Goal: Book appointment/travel/reservation

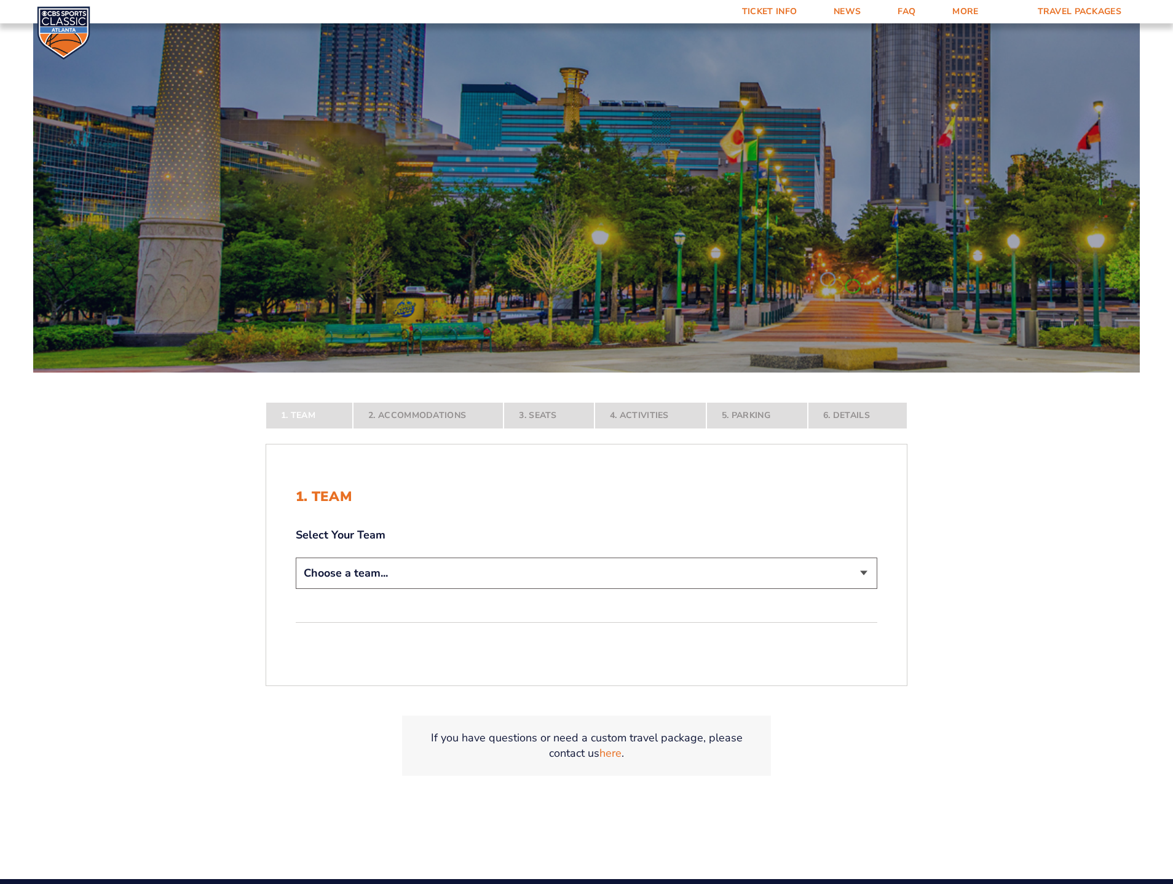
scroll to position [89, 0]
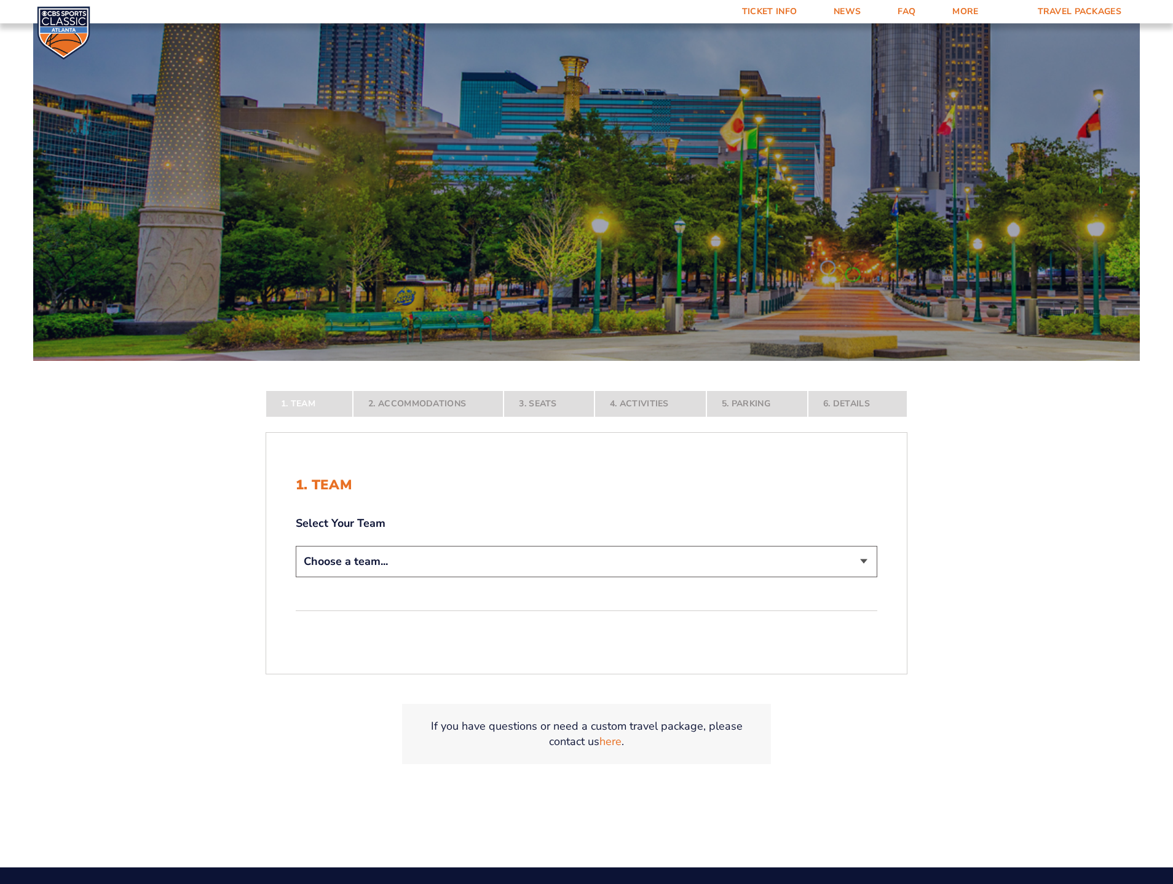
click at [372, 558] on select "Choose a team... [US_STATE] Wildcats [US_STATE] State Buckeyes [US_STATE] Tar H…" at bounding box center [587, 561] width 582 height 31
select select "12756"
click at [296, 577] on select "Choose a team... [US_STATE] Wildcats [US_STATE] State Buckeyes [US_STATE] Tar H…" at bounding box center [587, 561] width 582 height 31
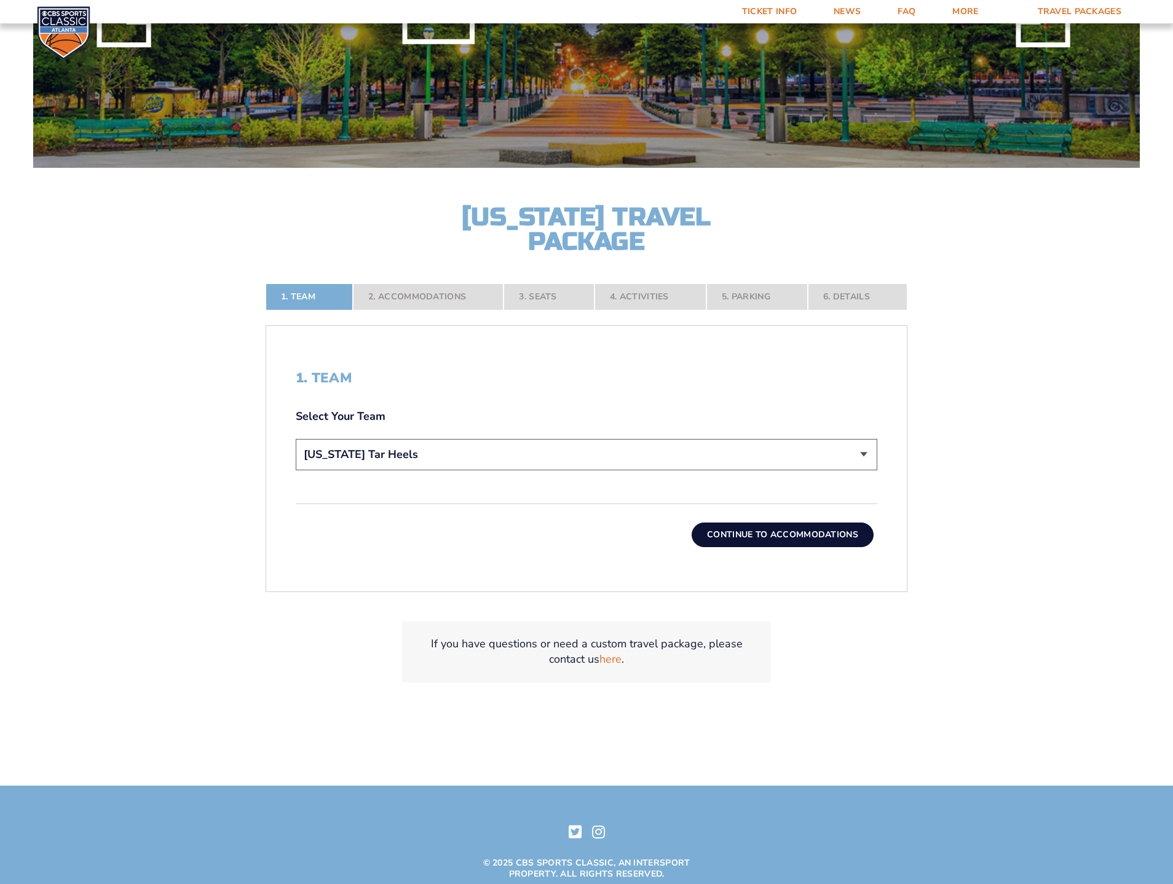
scroll to position [348, 0]
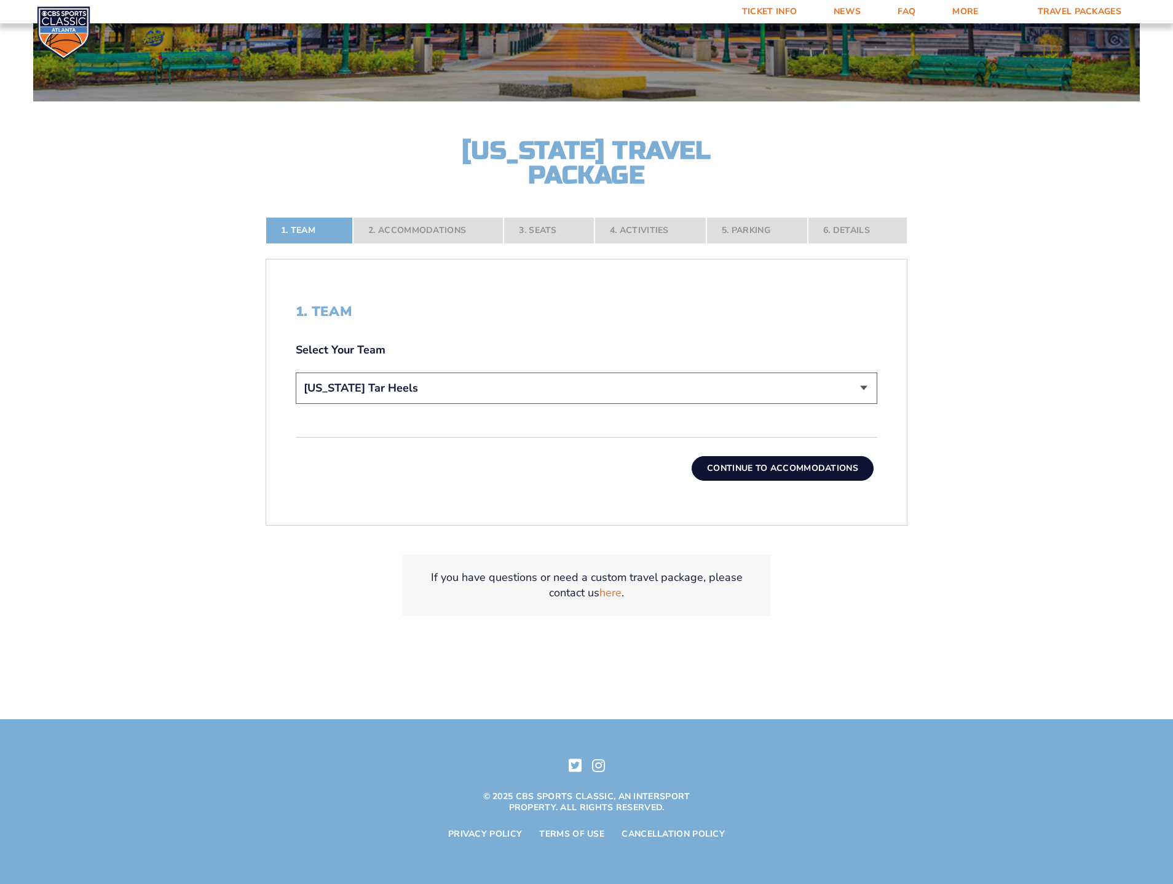
click at [615, 393] on select "Choose a team... [US_STATE] Wildcats [US_STATE] State Buckeyes [US_STATE] Tar H…" at bounding box center [587, 388] width 582 height 31
click at [296, 373] on select "Choose a team... [US_STATE] Wildcats [US_STATE] State Buckeyes [US_STATE] Tar H…" at bounding box center [587, 388] width 582 height 31
click at [759, 477] on button "Continue To Accommodations" at bounding box center [783, 468] width 182 height 25
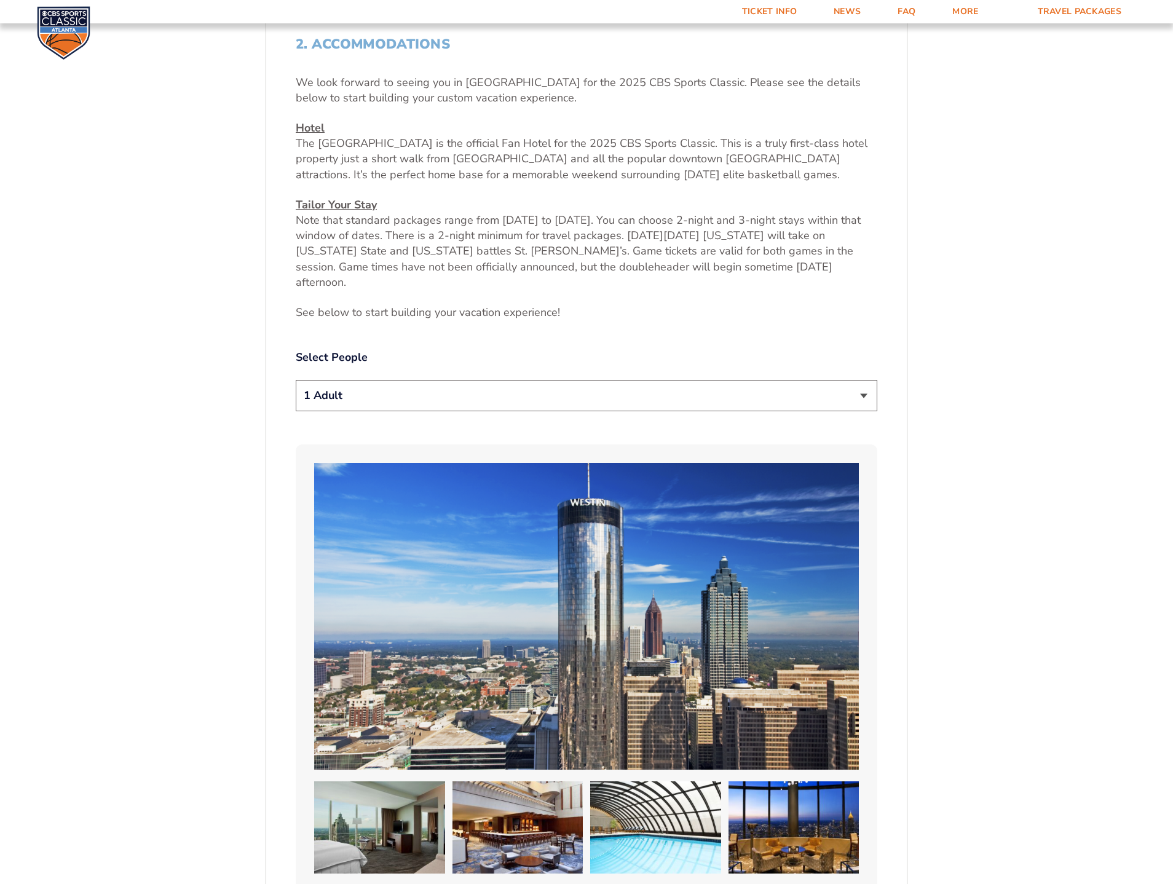
scroll to position [634, 0]
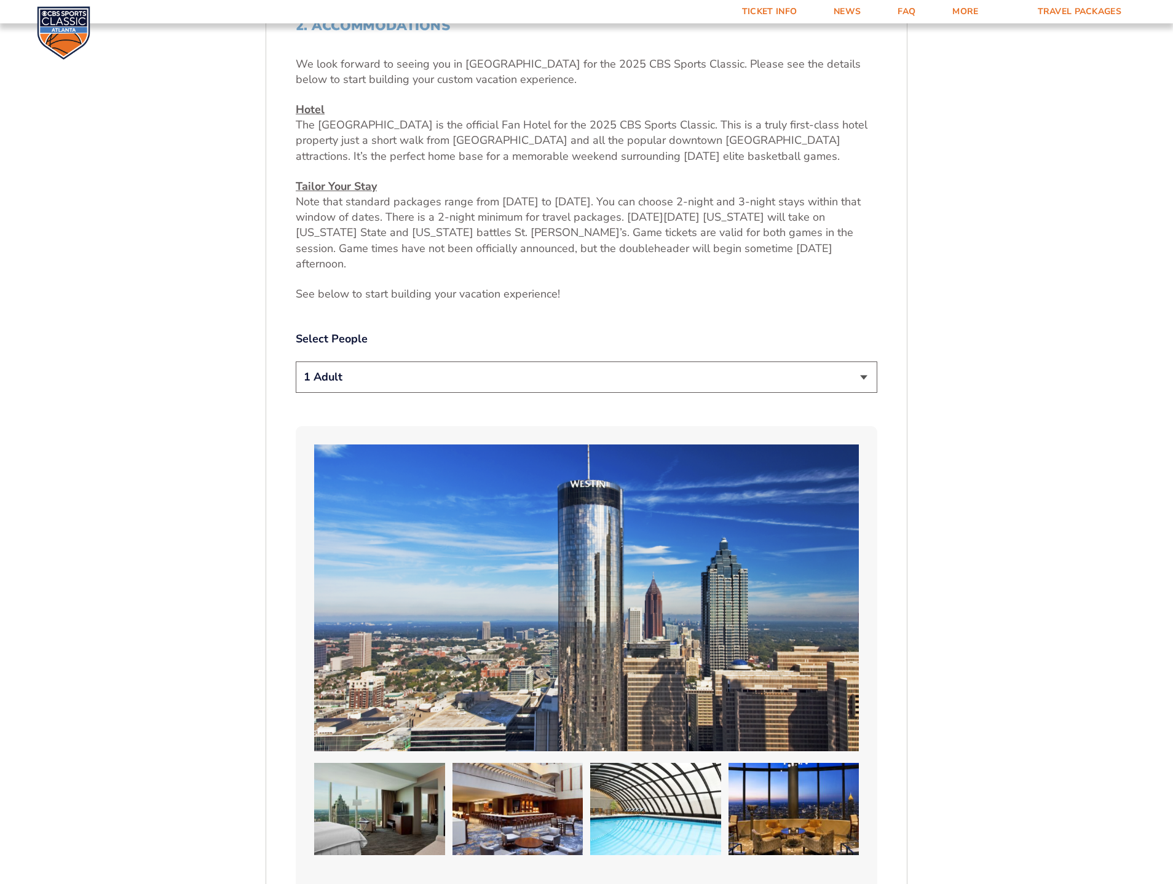
click at [523, 362] on select "1 Adult 2 Adults 3 Adults 4 Adults 2 Adults + 1 Child 2 Adults + 2 Children 2 A…" at bounding box center [587, 377] width 582 height 31
select select "2 Adults + 1 Child"
click at [296, 362] on select "1 Adult 2 Adults 3 Adults 4 Adults 2 Adults + 1 Child 2 Adults + 2 Children 2 A…" at bounding box center [587, 377] width 582 height 31
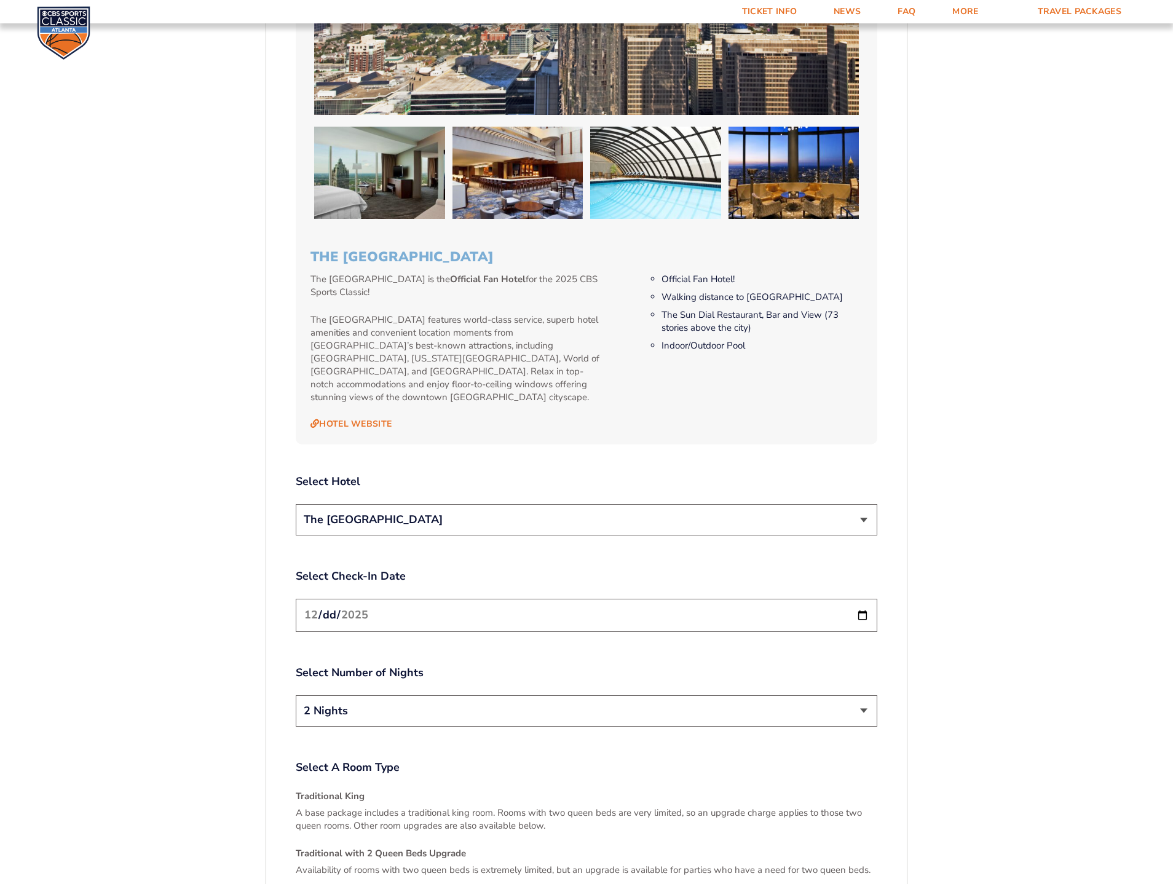
scroll to position [1382, 0]
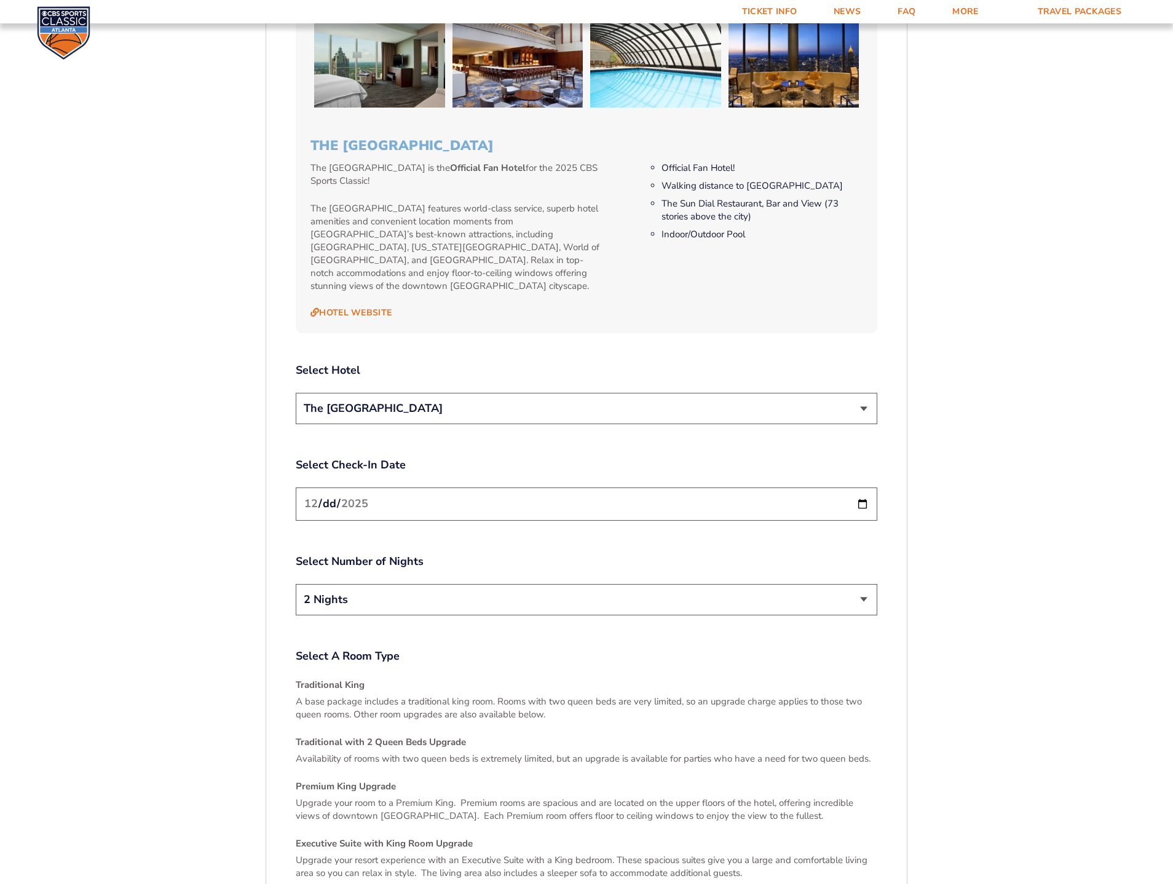
click at [489, 393] on select "The [GEOGRAPHIC_DATA]" at bounding box center [587, 408] width 582 height 31
click at [296, 393] on select "The [GEOGRAPHIC_DATA]" at bounding box center [587, 408] width 582 height 31
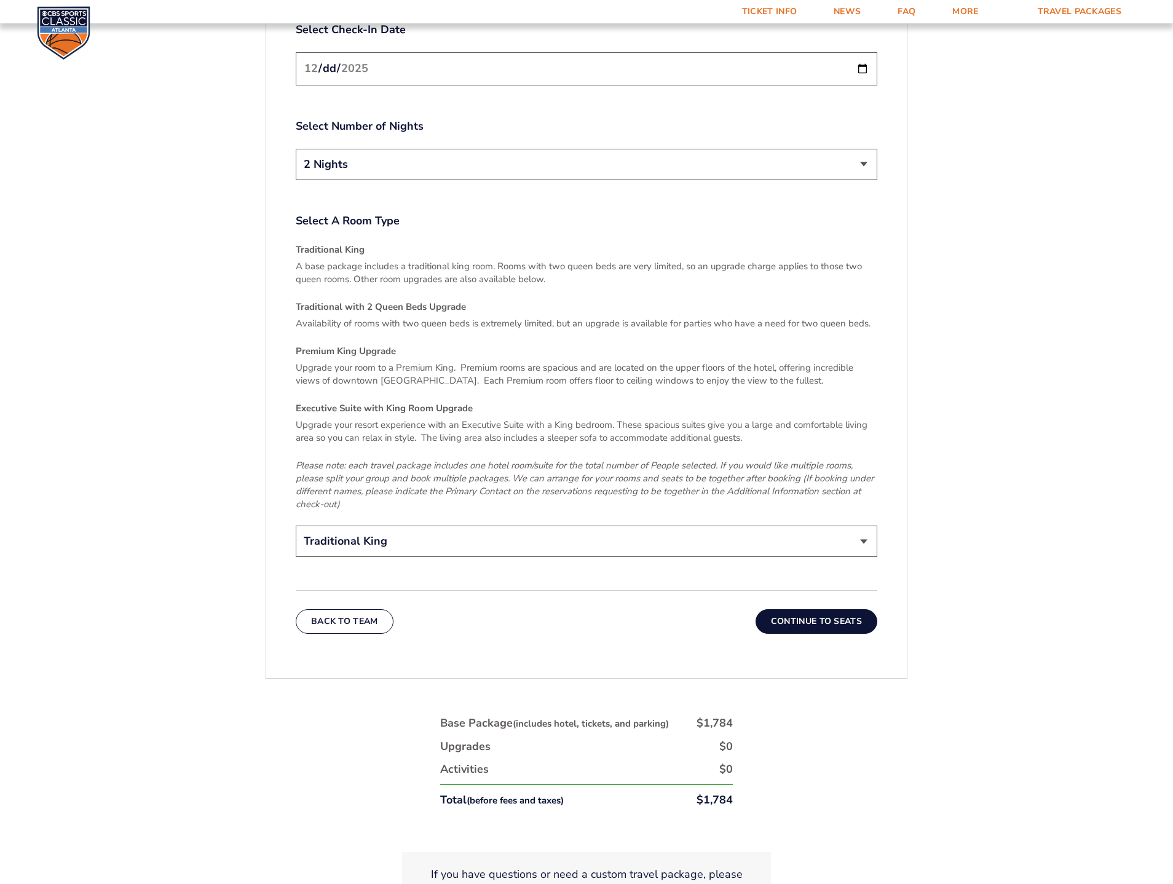
scroll to position [1875, 0]
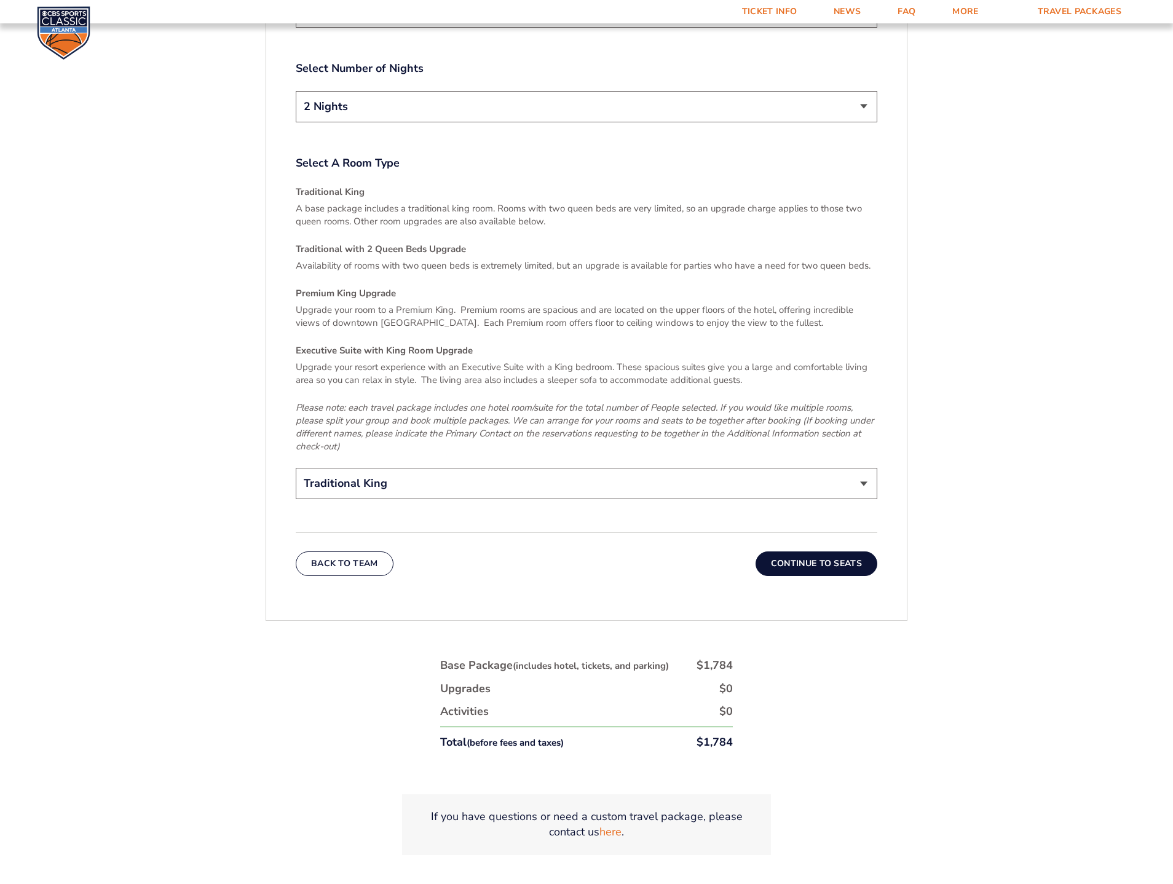
click at [402, 91] on select "2 Nights 3 Nights" at bounding box center [587, 106] width 582 height 31
click at [296, 91] on select "2 Nights 3 Nights" at bounding box center [587, 106] width 582 height 31
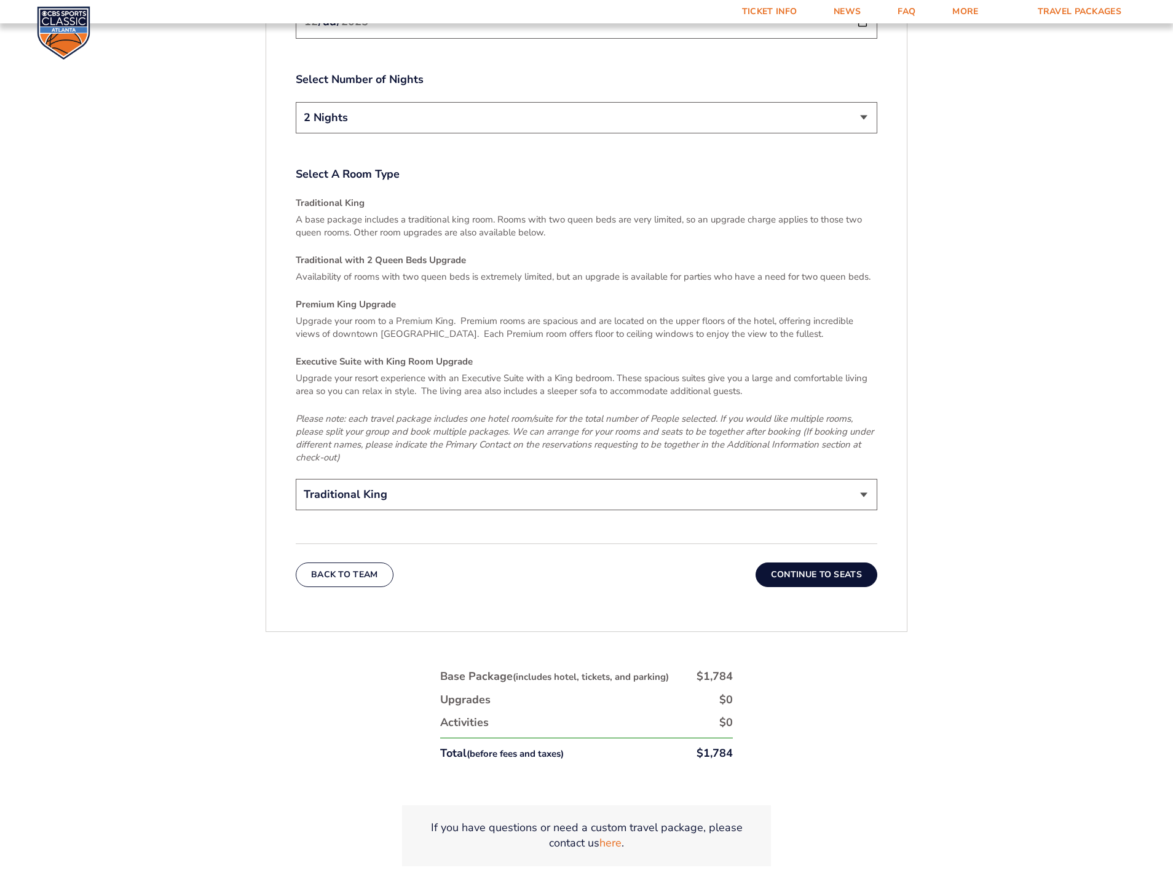
scroll to position [1862, 0]
click at [406, 483] on select "Traditional King Traditional with 2 Queen Beds Upgrade (+$45 per night) Premium…" at bounding box center [587, 496] width 582 height 31
select select "Traditional with 2 Queen Beds Upgrade"
click at [296, 481] on select "Traditional King Traditional with 2 Queen Beds Upgrade (+$45 per night) Premium…" at bounding box center [587, 496] width 582 height 31
click at [813, 564] on button "Continue To Seats" at bounding box center [817, 576] width 122 height 25
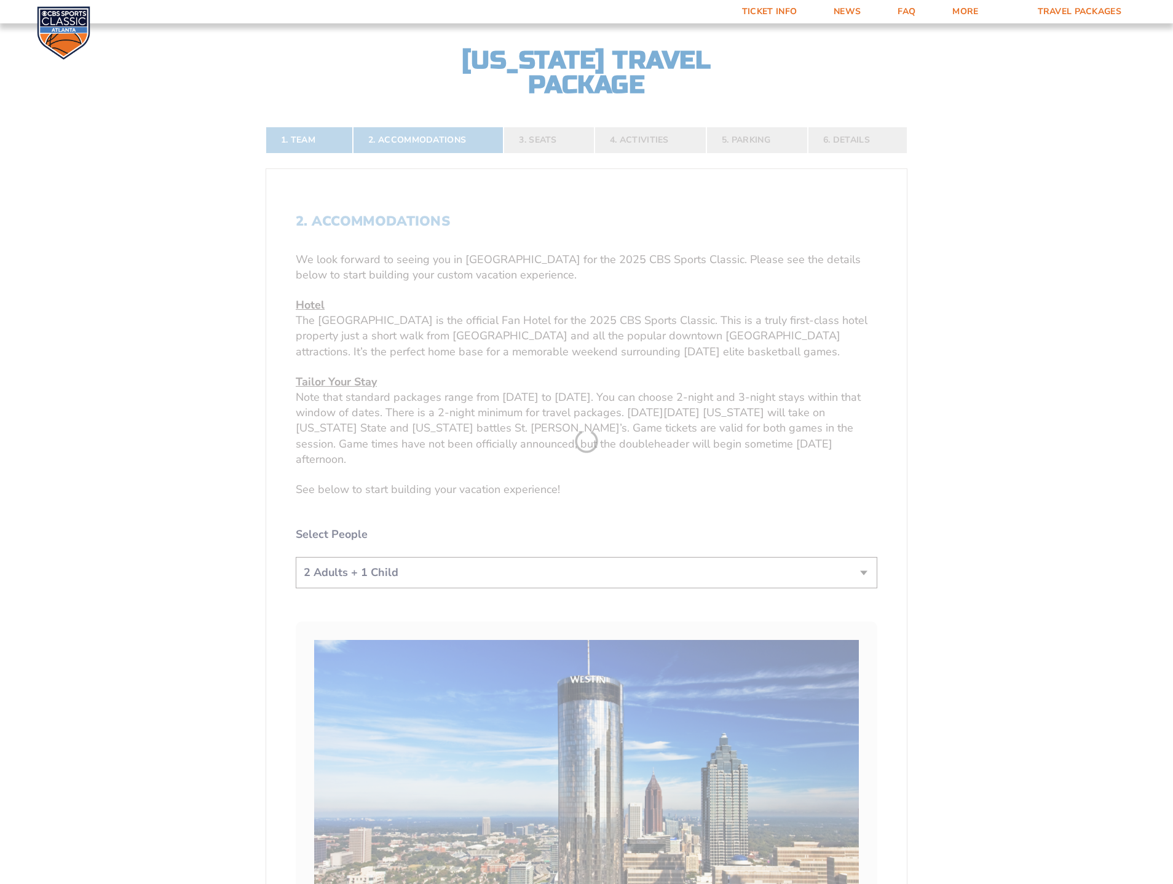
scroll to position [419, 0]
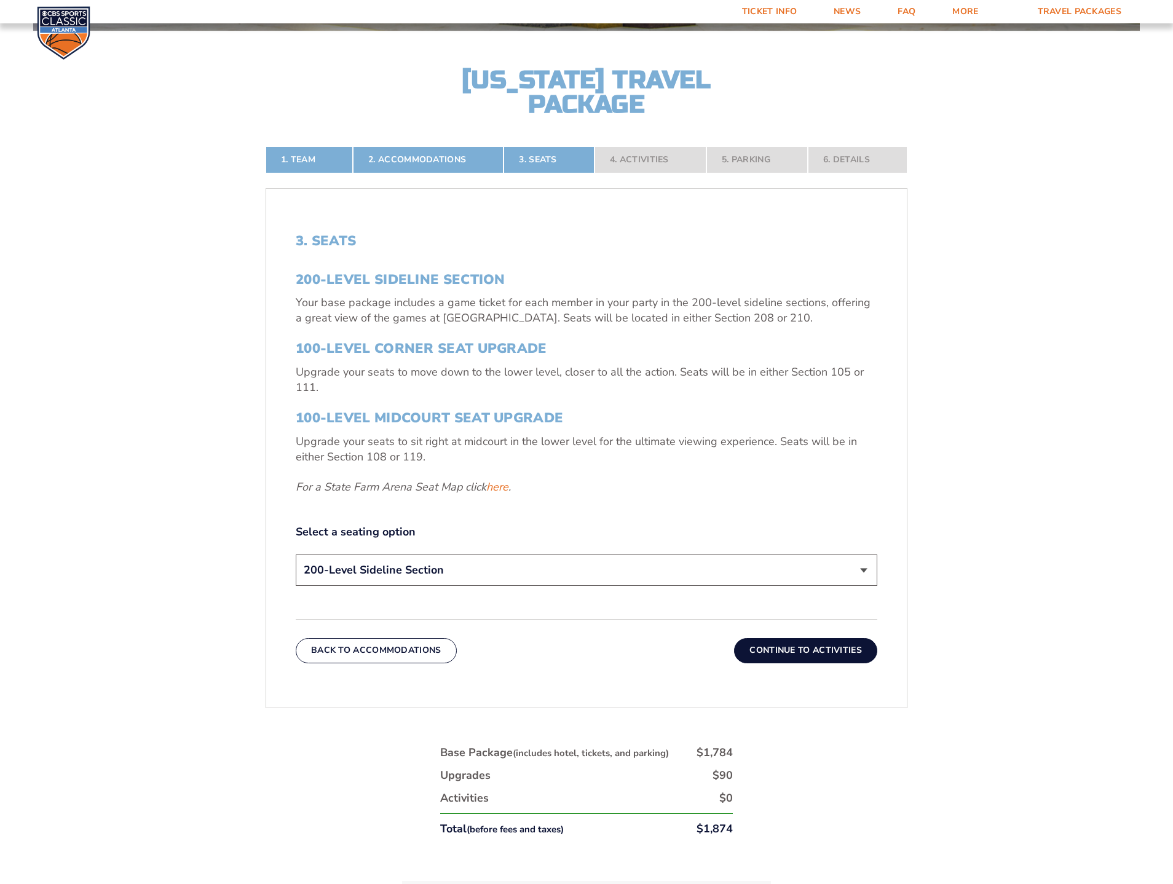
click at [399, 565] on select "200-Level Sideline Section 100-Level Corner Seat Upgrade (+$120 per person) 100…" at bounding box center [587, 570] width 582 height 31
click at [296, 555] on select "200-Level Sideline Section 100-Level Corner Seat Upgrade (+$120 per person) 100…" at bounding box center [587, 570] width 582 height 31
click at [557, 579] on select "200-Level Sideline Section 100-Level Corner Seat Upgrade (+$120 per person) 100…" at bounding box center [587, 570] width 582 height 31
click at [296, 555] on select "200-Level Sideline Section 100-Level Corner Seat Upgrade (+$120 per person) 100…" at bounding box center [587, 570] width 582 height 31
click at [778, 649] on button "Continue To Activities" at bounding box center [805, 650] width 143 height 25
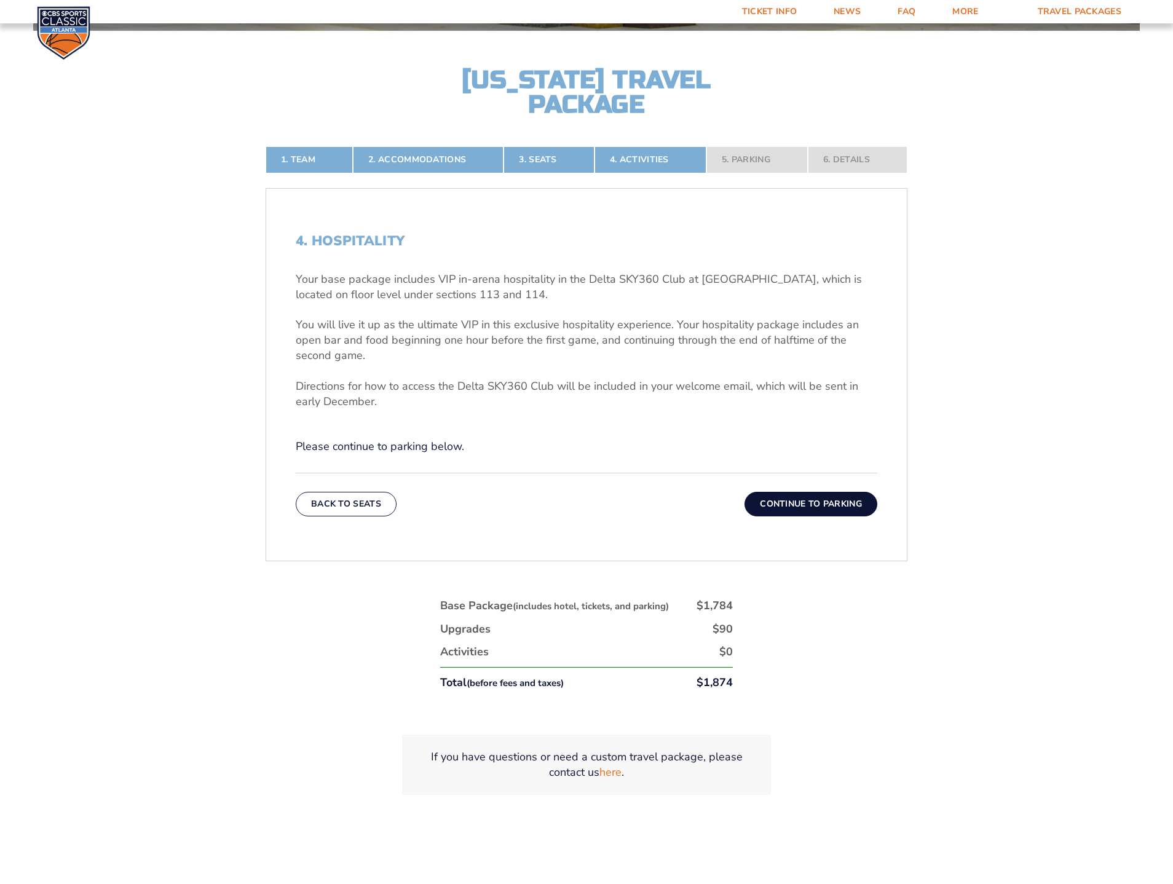
click at [806, 507] on button "Continue To Parking" at bounding box center [811, 504] width 133 height 25
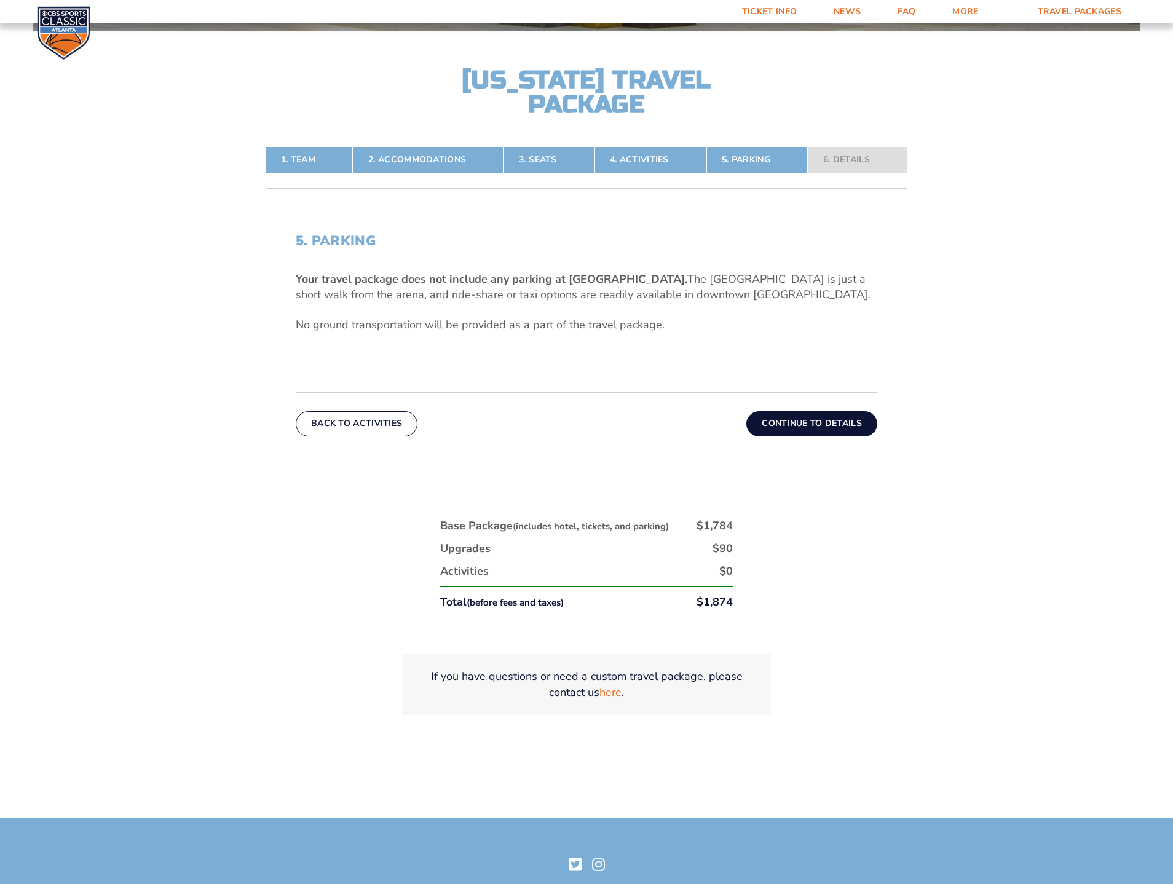
click at [821, 421] on button "Continue To Details" at bounding box center [811, 423] width 131 height 25
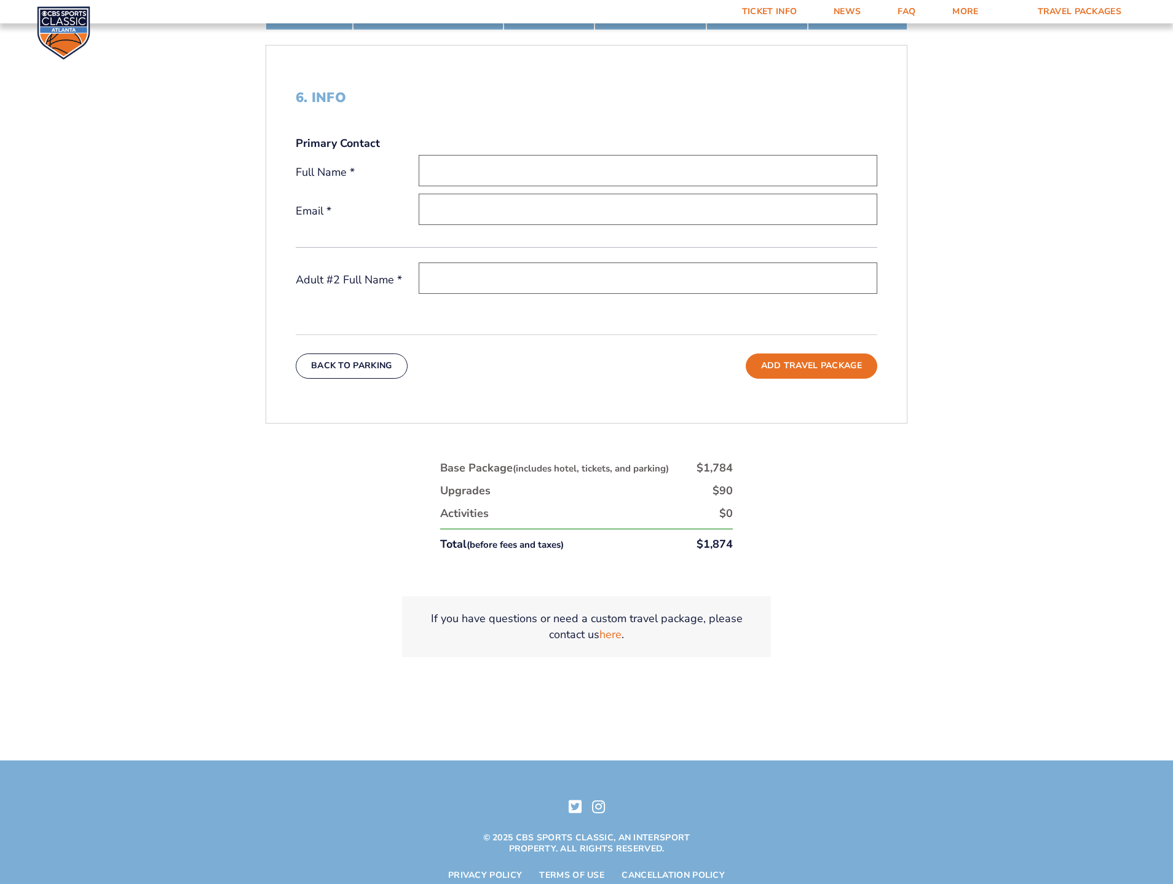
scroll to position [603, 0]
